Goal: Task Accomplishment & Management: Use online tool/utility

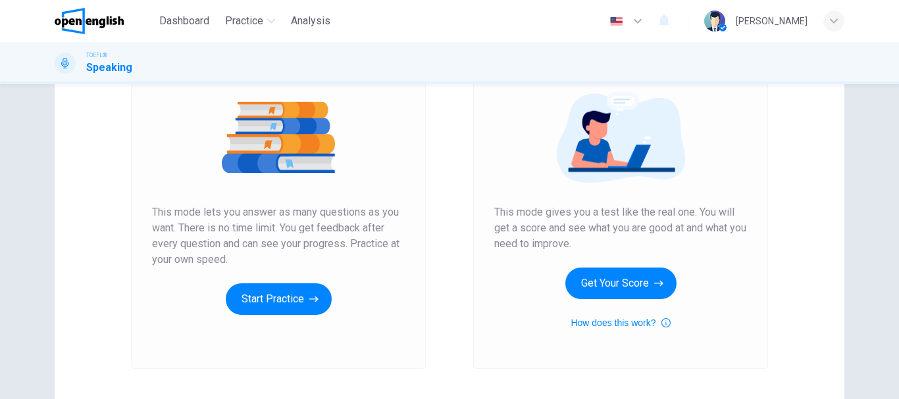
scroll to position [171, 0]
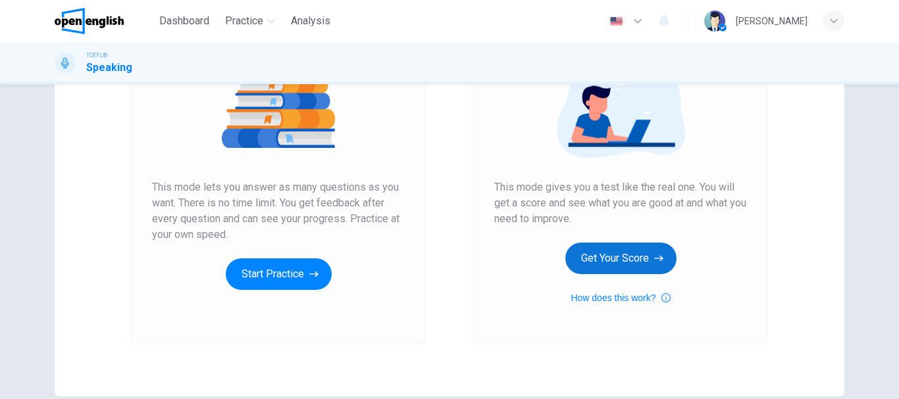
click at [620, 253] on button "Get Your Score" at bounding box center [620, 259] width 111 height 32
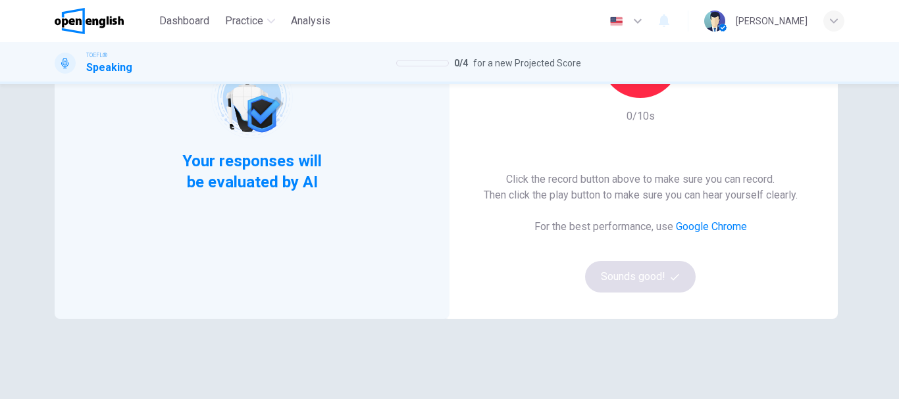
scroll to position [197, 0]
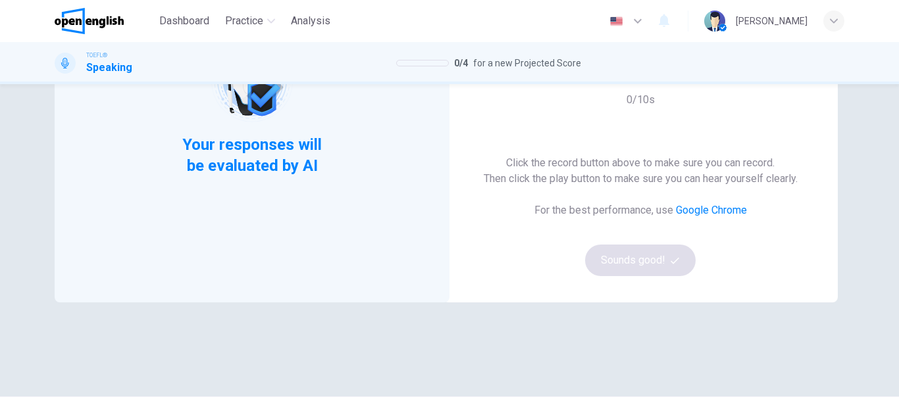
click at [641, 253] on div "Click the record button above to make sure you can record. Then click the play …" at bounding box center [640, 215] width 314 height 121
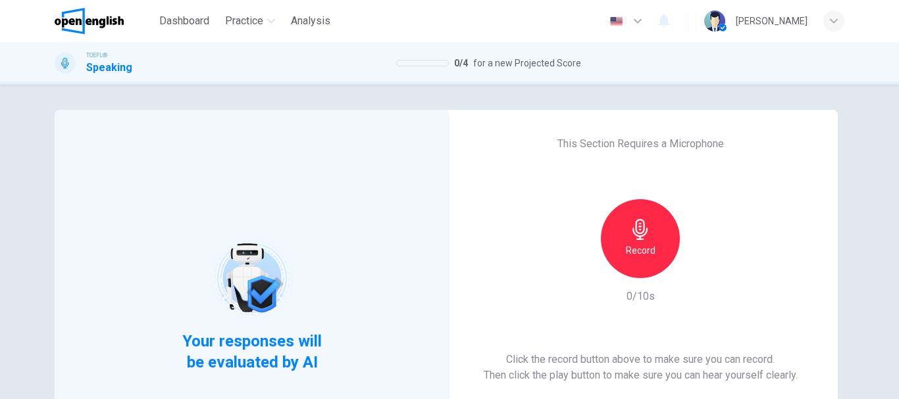
scroll to position [0, 0]
click at [645, 228] on icon "button" at bounding box center [639, 230] width 21 height 21
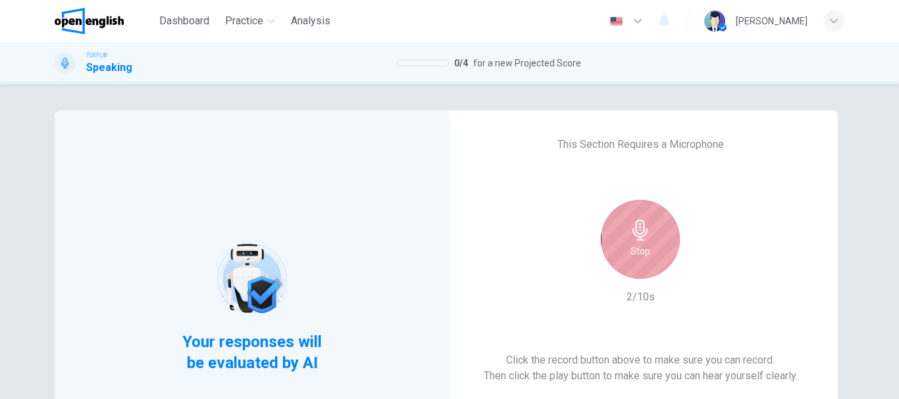
click at [645, 233] on icon "button" at bounding box center [639, 230] width 21 height 21
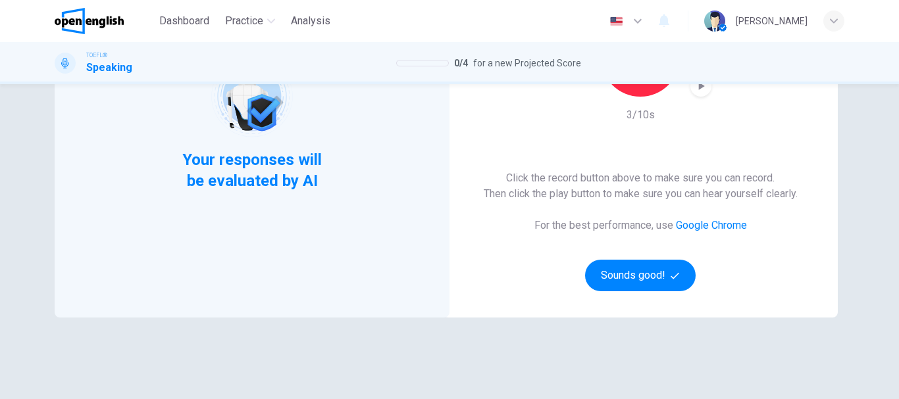
scroll to position [197, 0]
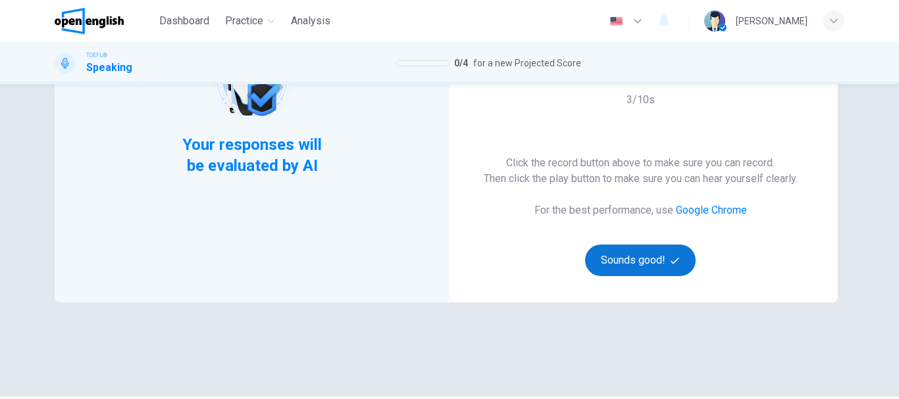
click at [646, 259] on button "Sounds good!" at bounding box center [640, 261] width 111 height 32
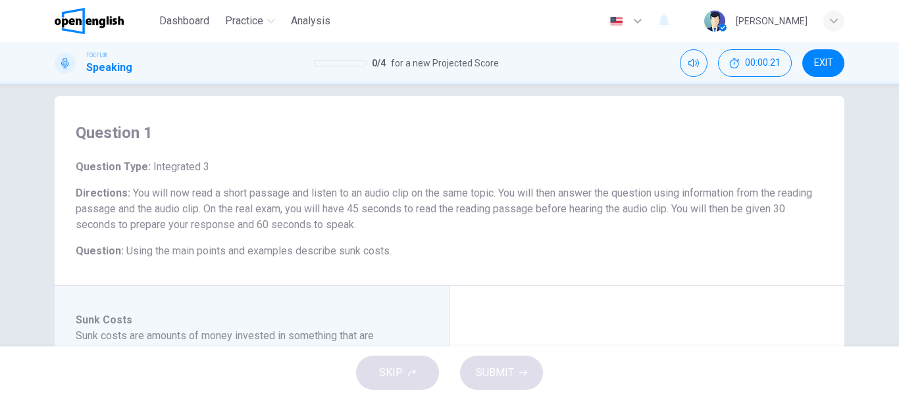
scroll to position [0, 0]
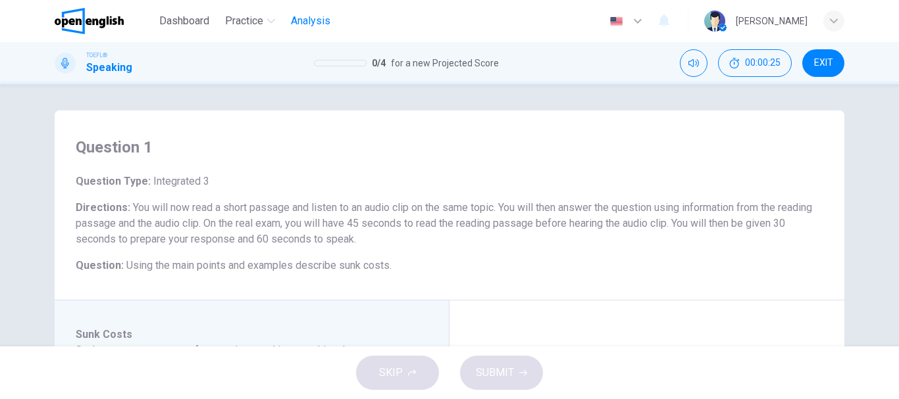
click at [301, 11] on button "Analysis" at bounding box center [310, 21] width 50 height 24
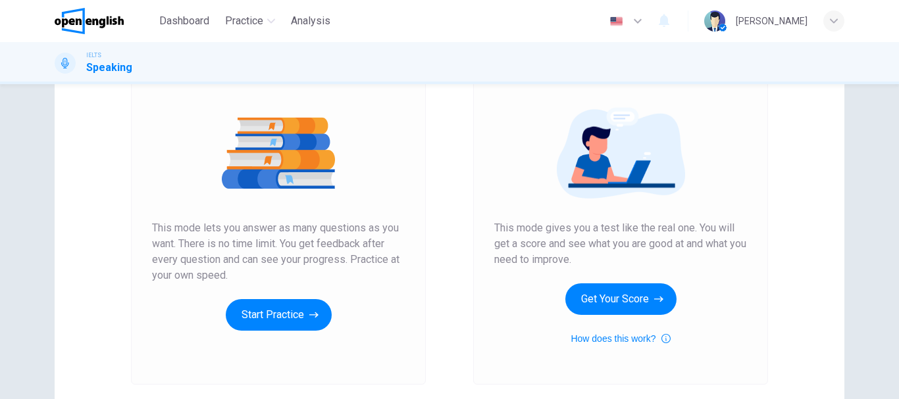
scroll to position [132, 0]
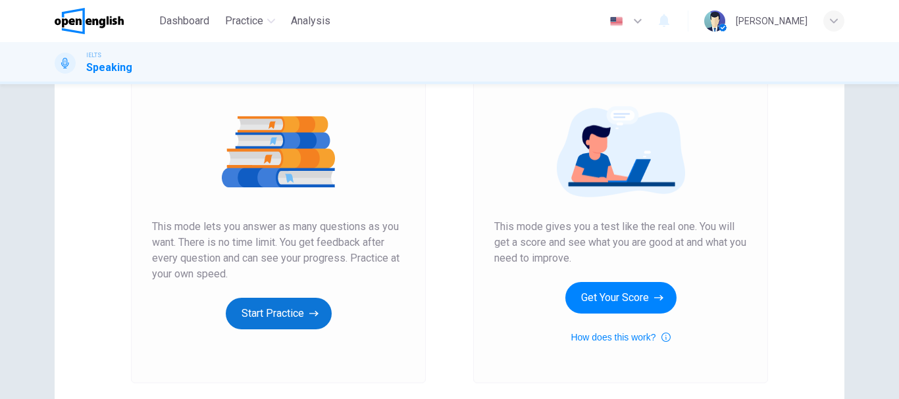
click at [276, 318] on button "Start Practice" at bounding box center [279, 314] width 106 height 32
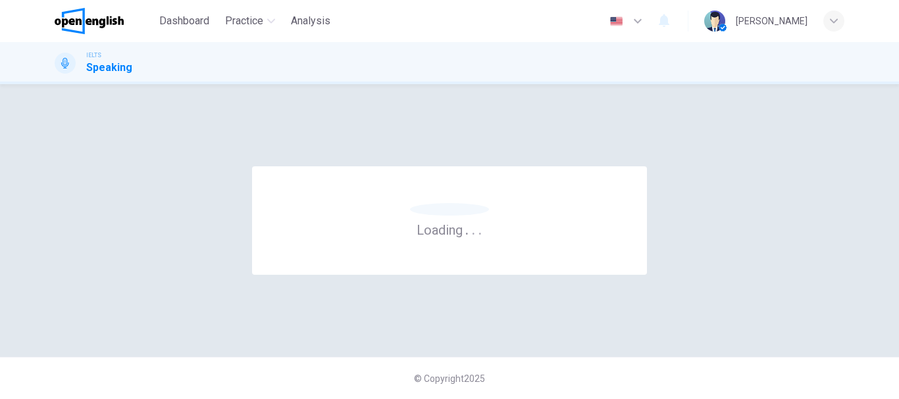
scroll to position [0, 0]
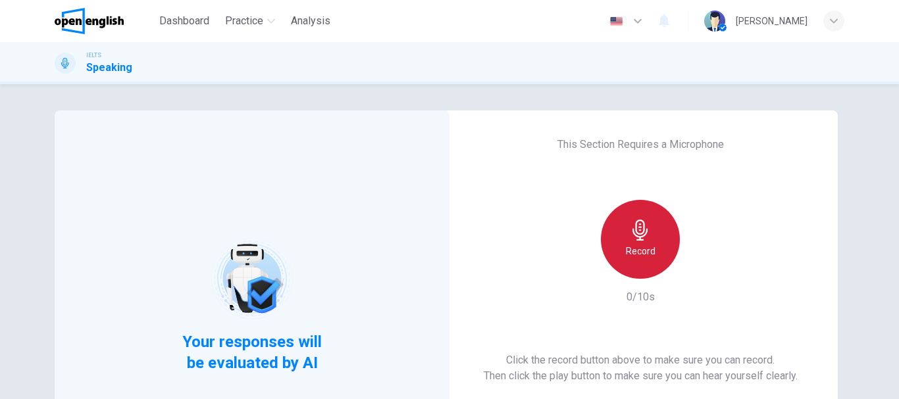
click at [620, 239] on div "Record" at bounding box center [640, 239] width 79 height 79
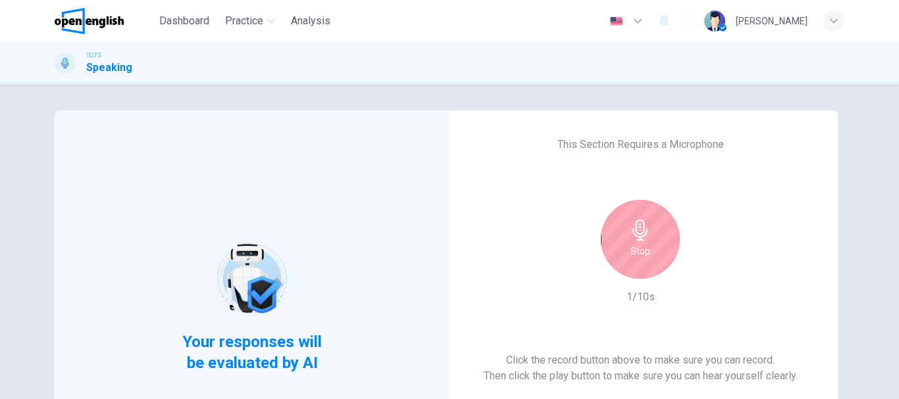
click at [620, 239] on div "Stop" at bounding box center [640, 239] width 79 height 79
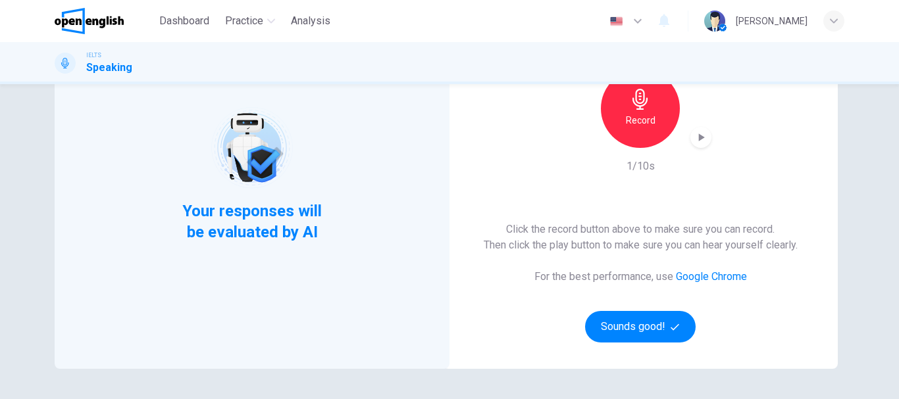
scroll to position [132, 0]
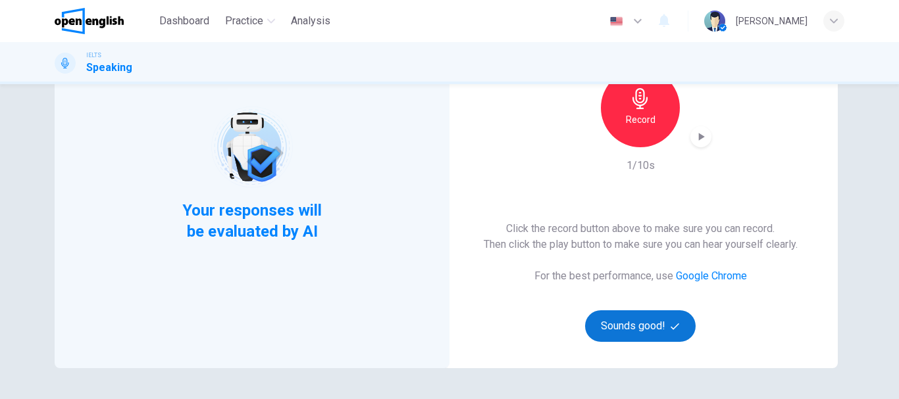
click at [637, 336] on button "Sounds good!" at bounding box center [640, 326] width 111 height 32
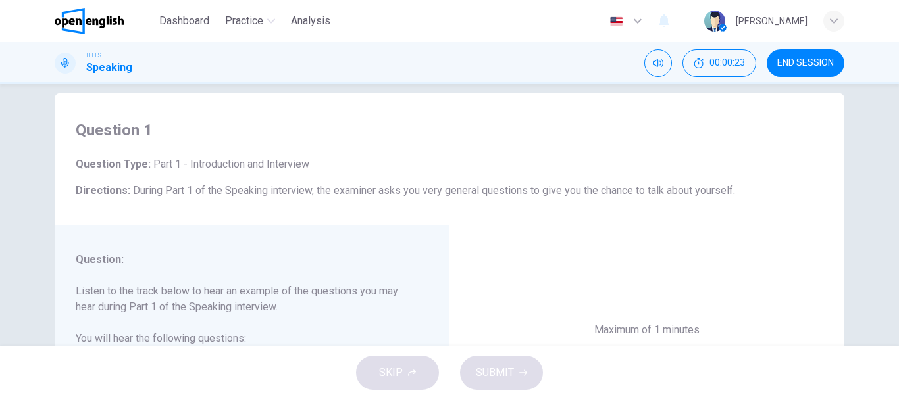
scroll to position [0, 0]
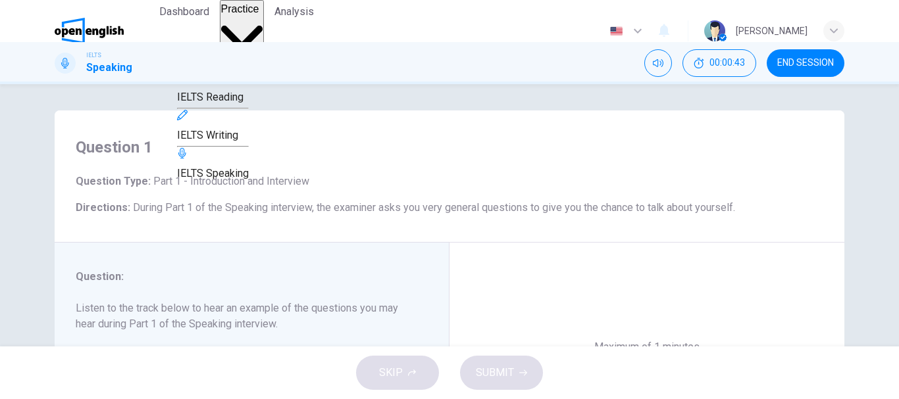
click at [249, 180] on span "IELTS Speaking" at bounding box center [213, 173] width 72 height 12
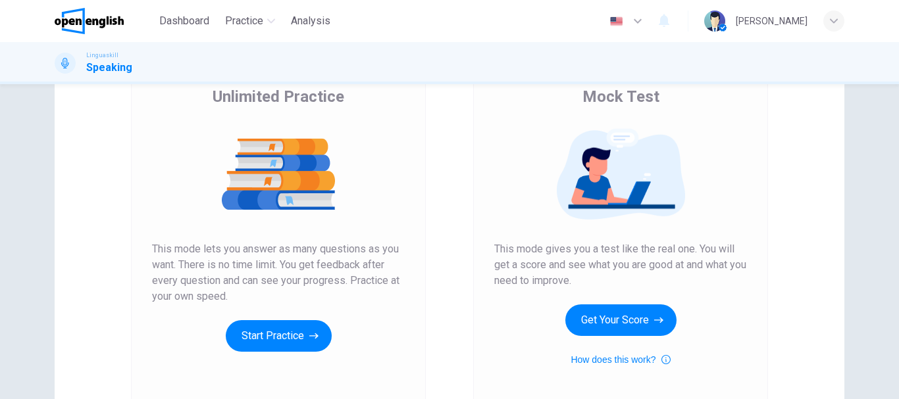
scroll to position [132, 0]
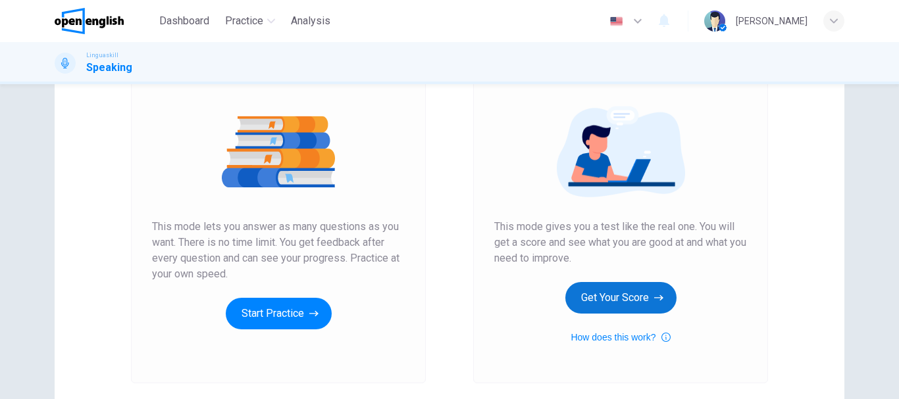
click at [600, 297] on button "Get Your Score" at bounding box center [620, 298] width 111 height 32
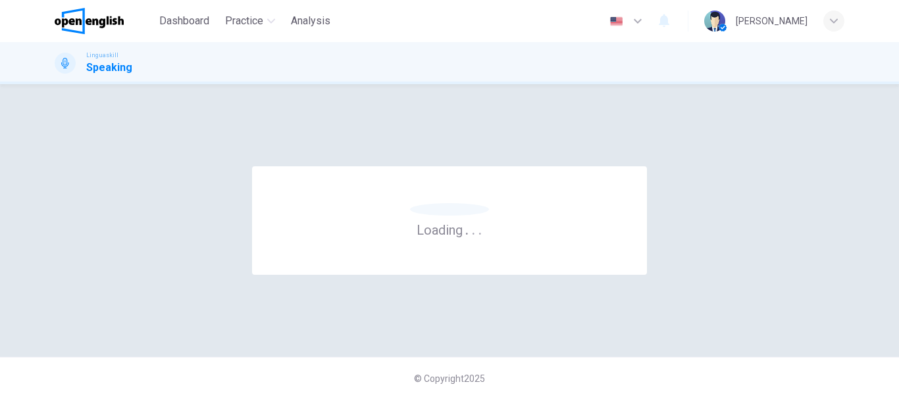
scroll to position [0, 0]
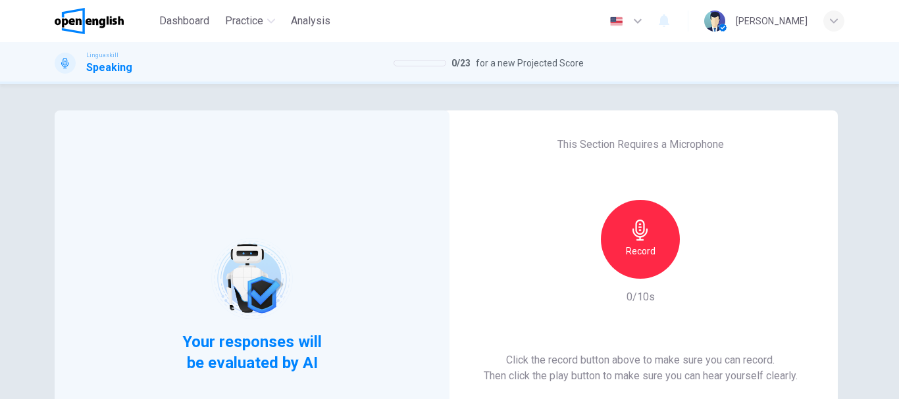
click at [637, 264] on div "Record" at bounding box center [640, 239] width 79 height 79
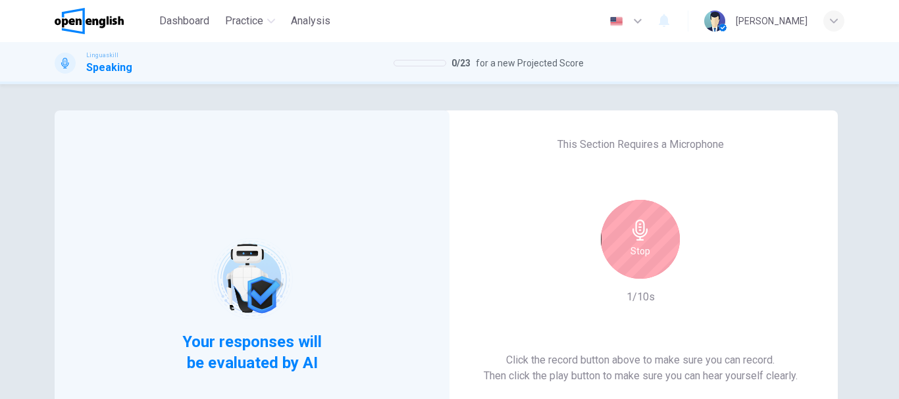
click at [637, 264] on div "Stop" at bounding box center [640, 239] width 79 height 79
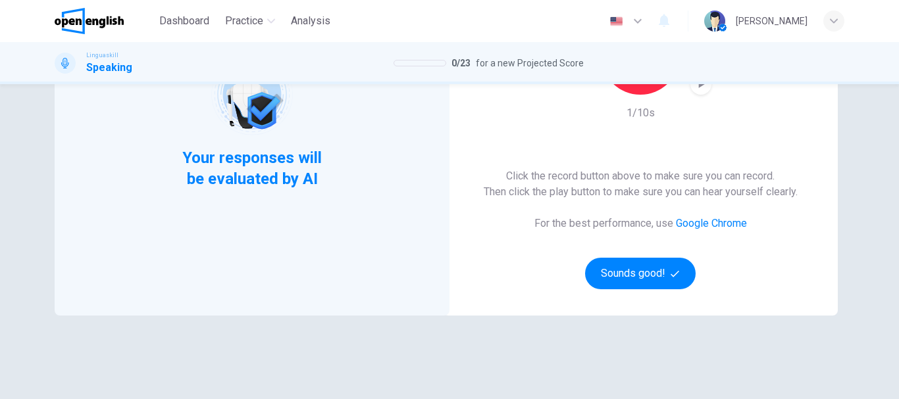
scroll to position [197, 0]
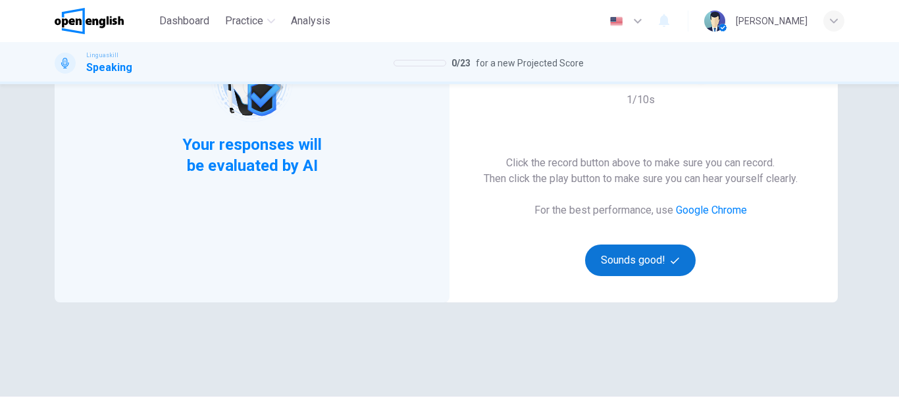
click at [641, 271] on button "Sounds good!" at bounding box center [640, 261] width 111 height 32
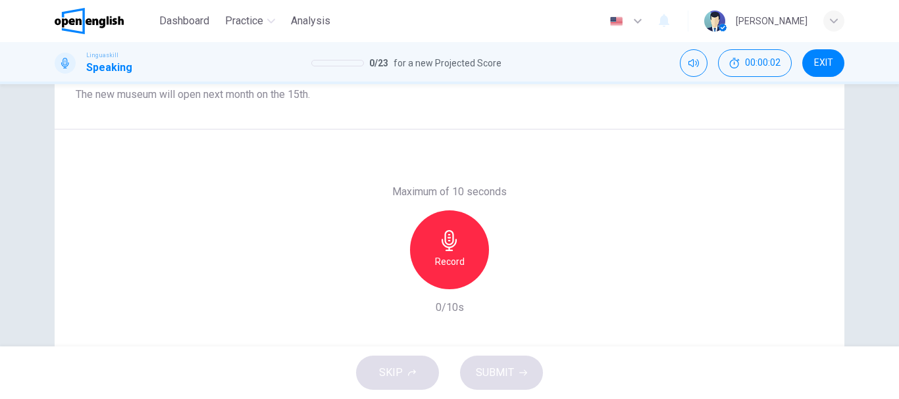
click at [458, 253] on div "Record" at bounding box center [449, 249] width 79 height 79
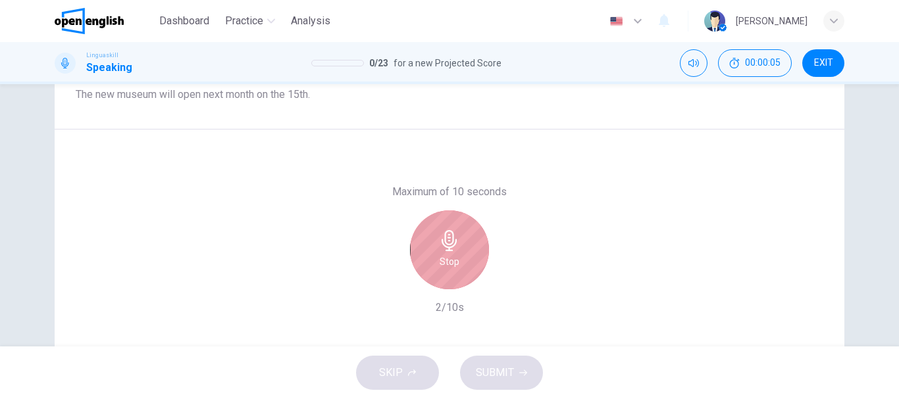
click at [458, 256] on div "Stop" at bounding box center [449, 249] width 79 height 79
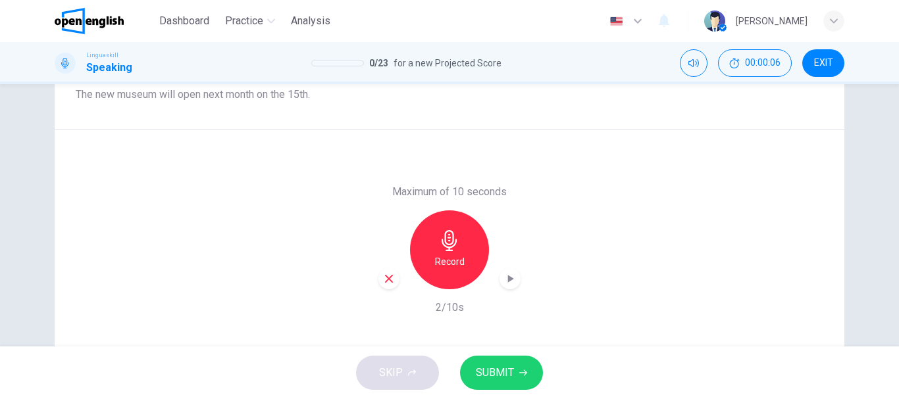
click at [482, 367] on span "SUBMIT" at bounding box center [495, 373] width 38 height 18
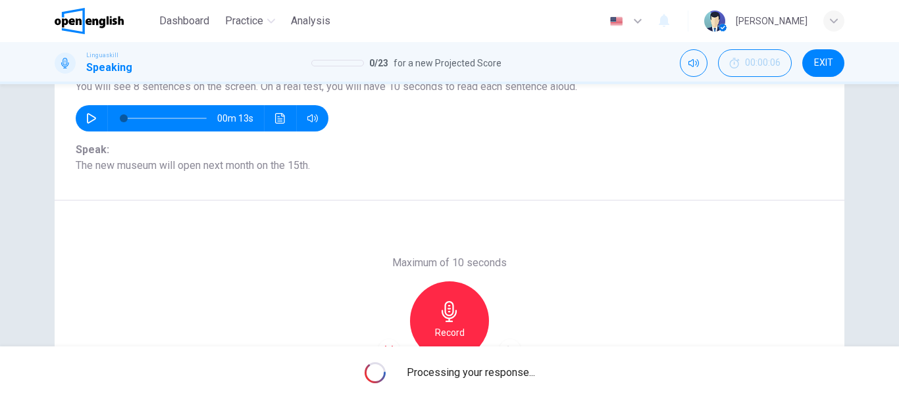
scroll to position [132, 0]
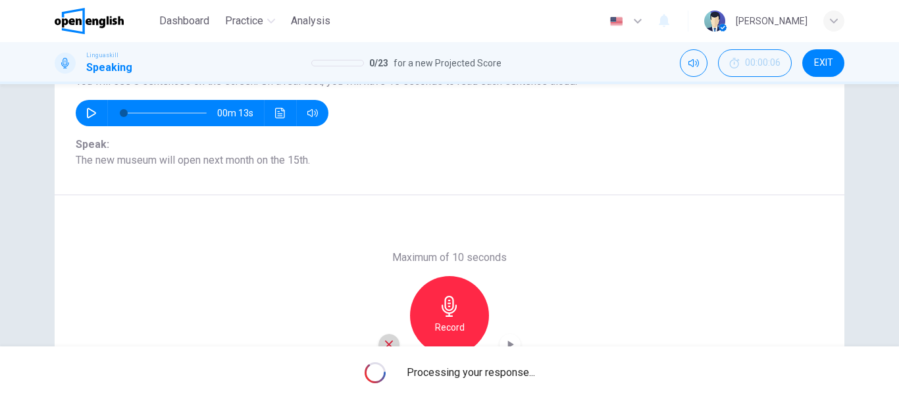
click at [388, 343] on icon "button" at bounding box center [389, 345] width 8 height 8
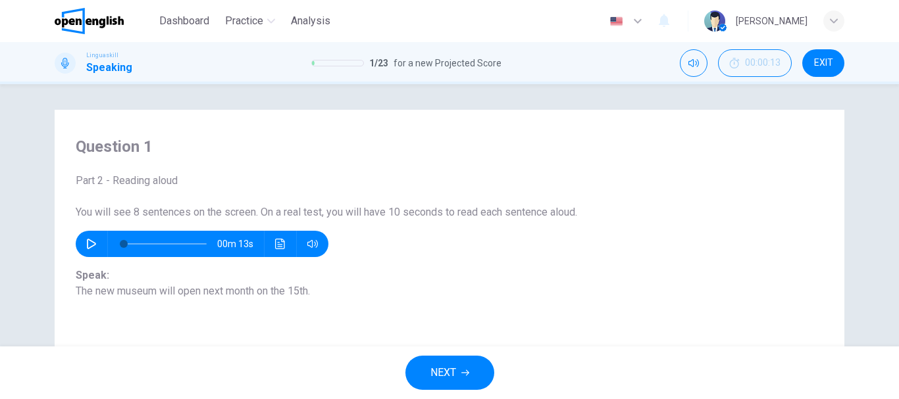
scroll to position [0, 0]
click at [89, 249] on icon "button" at bounding box center [91, 244] width 11 height 11
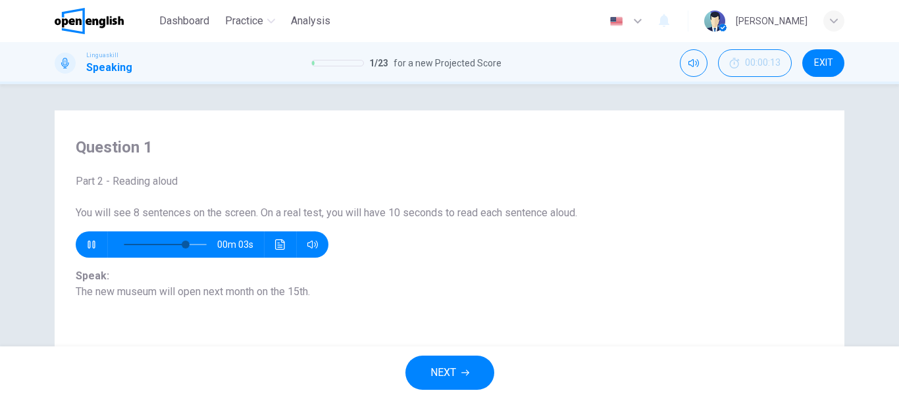
click at [467, 370] on icon "button" at bounding box center [465, 373] width 8 height 8
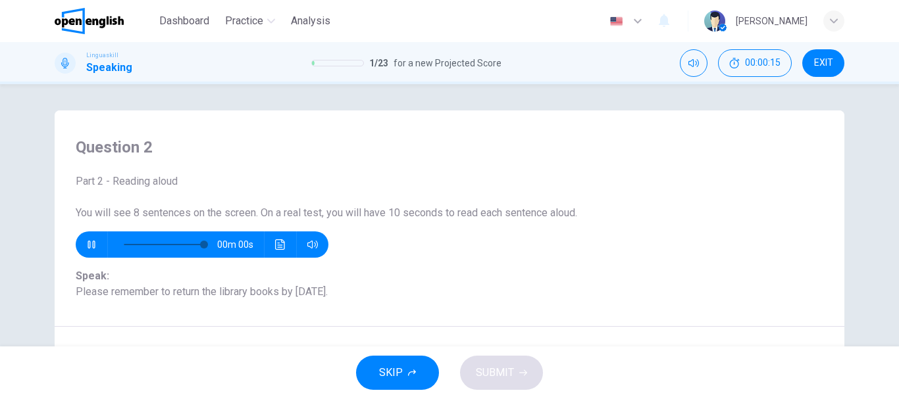
type input "*"
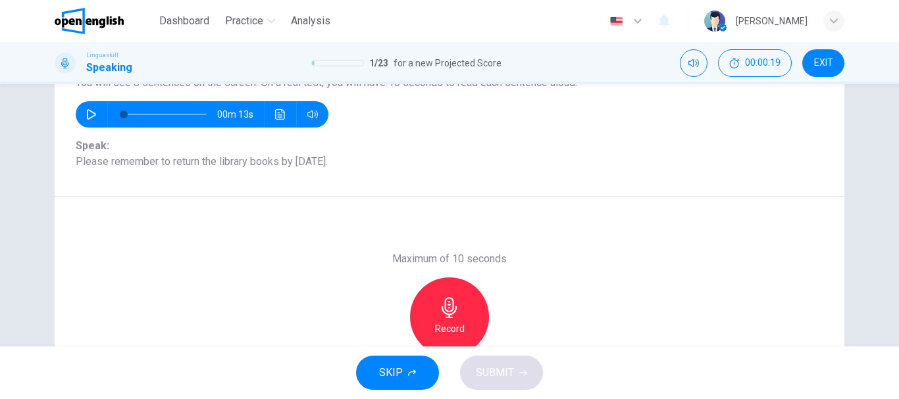
scroll to position [132, 0]
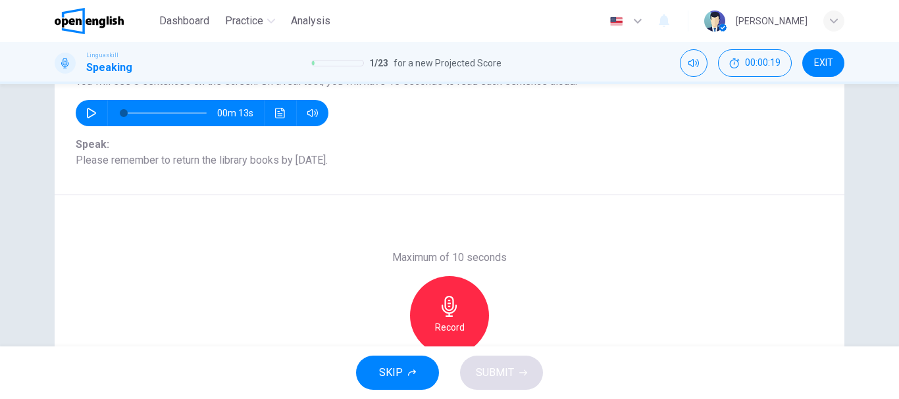
click at [401, 373] on span "SKIP" at bounding box center [391, 373] width 24 height 18
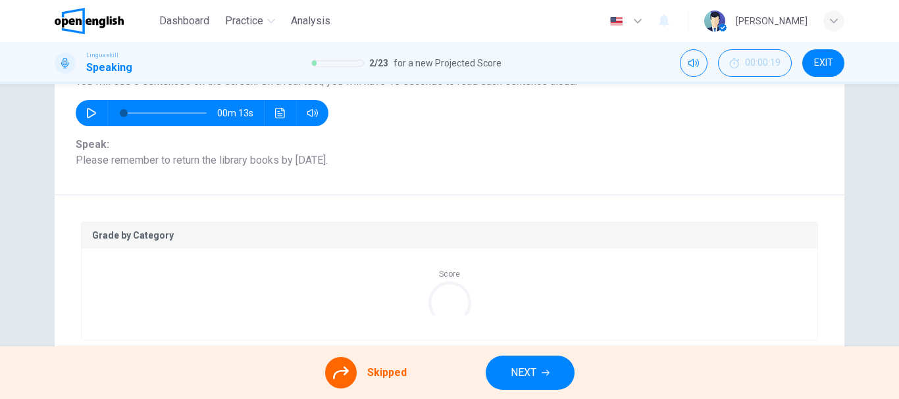
scroll to position [0, 0]
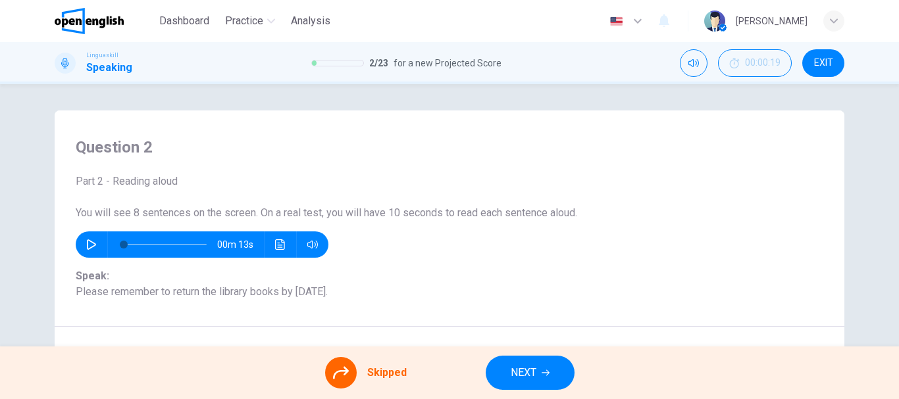
click at [522, 373] on span "NEXT" at bounding box center [523, 373] width 26 height 18
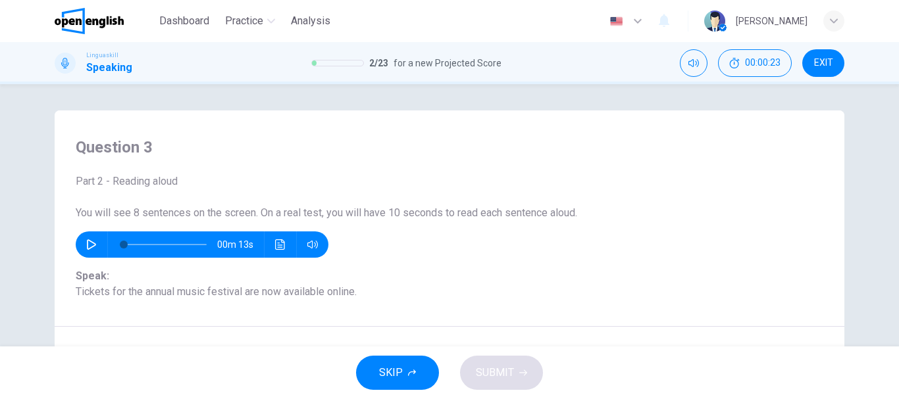
click at [396, 364] on span "SKIP" at bounding box center [391, 373] width 24 height 18
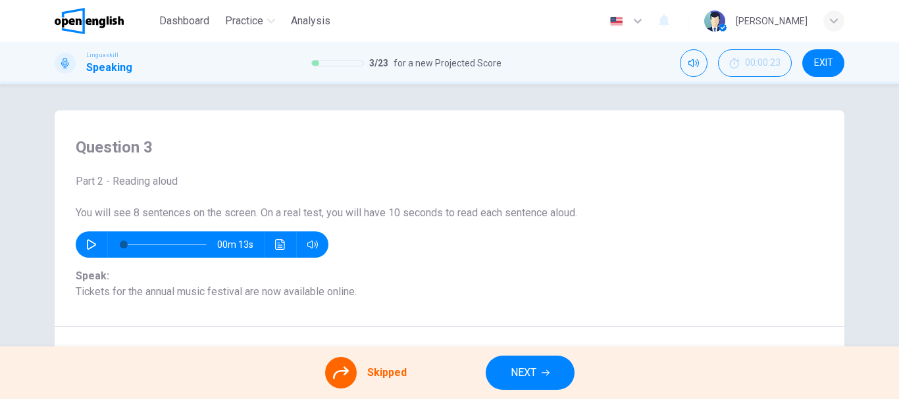
click at [813, 69] on button "EXIT" at bounding box center [823, 63] width 42 height 28
